Goal: Information Seeking & Learning: Check status

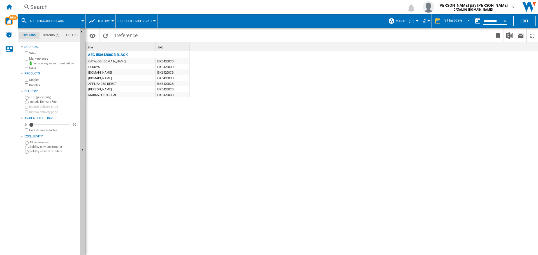
click at [122, 3] on div "Search Search 0 [PERSON_NAME] pay [PERSON_NAME] CATALOG [DOMAIN_NAME] CATALOG […" at bounding box center [278, 7] width 520 height 14
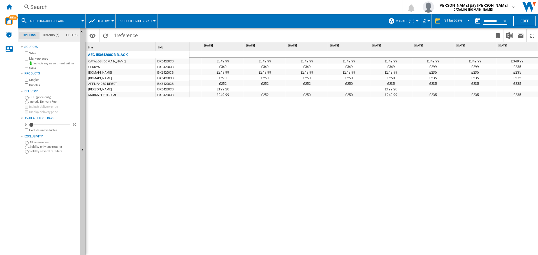
click at [124, 8] on div "Search" at bounding box center [208, 7] width 357 height 8
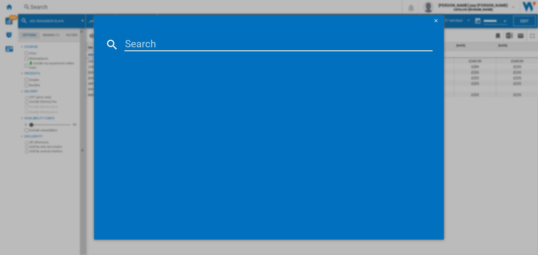
click at [142, 46] on input at bounding box center [278, 44] width 308 height 13
type input "IKB64301FB"
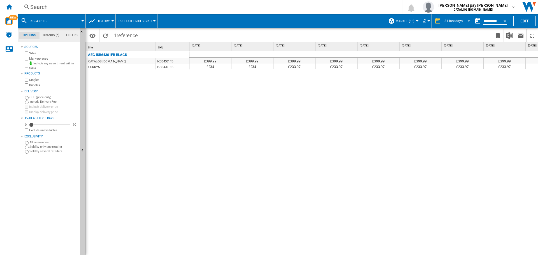
click at [462, 20] on md-select-value "31 last days" at bounding box center [458, 21] width 28 height 8
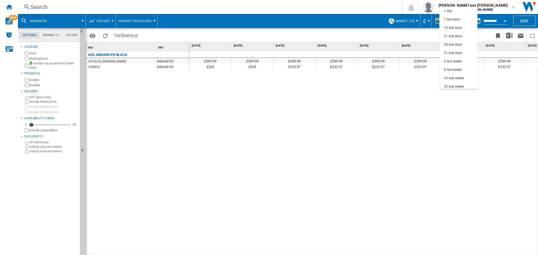
scroll to position [32, 0]
click at [453, 79] on div "12 last months" at bounding box center [455, 80] width 23 height 5
